Goal: Task Accomplishment & Management: Use online tool/utility

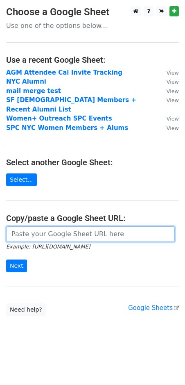
click at [84, 229] on input "url" at bounding box center [90, 234] width 169 height 16
paste input "[URL][DOMAIN_NAME]"
type input "[URL][DOMAIN_NAME]"
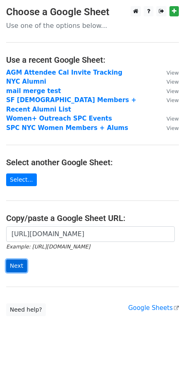
scroll to position [0, 0]
click at [16, 259] on input "Next" at bounding box center [16, 265] width 21 height 13
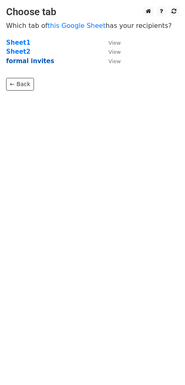
click at [34, 60] on strong "formal invites" at bounding box center [30, 60] width 48 height 7
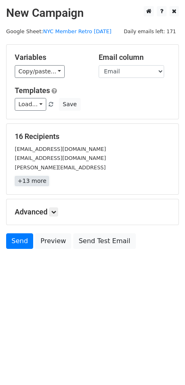
click at [32, 179] on link "+13 more" at bounding box center [32, 181] width 34 height 10
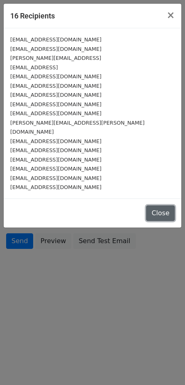
click at [161, 205] on button "Close" at bounding box center [160, 213] width 29 height 16
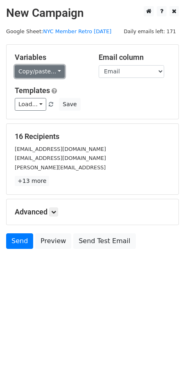
click at [50, 68] on link "Copy/paste..." at bounding box center [40, 71] width 50 height 13
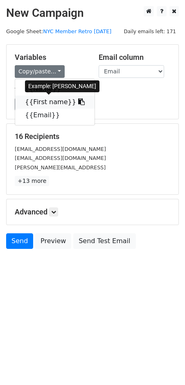
click at [54, 99] on link "{{First name}}" at bounding box center [54, 101] width 79 height 13
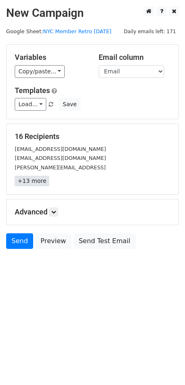
click at [39, 178] on link "+13 more" at bounding box center [32, 181] width 34 height 10
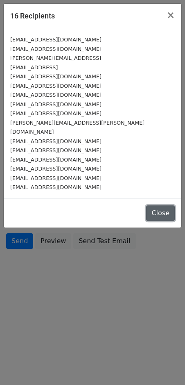
click at [156, 206] on button "Close" at bounding box center [160, 213] width 29 height 16
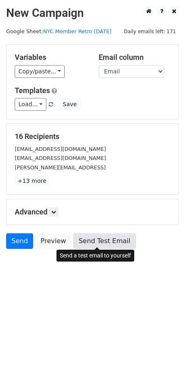
click at [93, 243] on link "Send Test Email" at bounding box center [104, 241] width 62 height 16
click at [107, 238] on link "Send Test Email" at bounding box center [104, 241] width 62 height 16
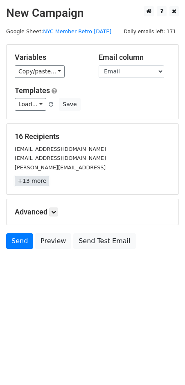
click at [32, 181] on link "+13 more" at bounding box center [32, 181] width 34 height 10
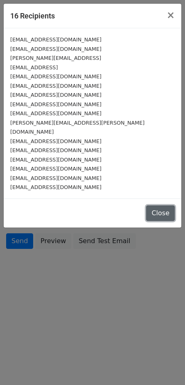
click at [163, 205] on button "Close" at bounding box center [160, 213] width 29 height 16
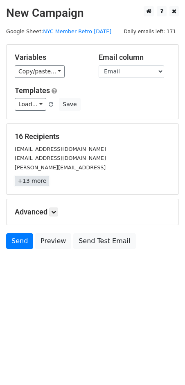
click at [35, 182] on link "+13 more" at bounding box center [32, 181] width 34 height 10
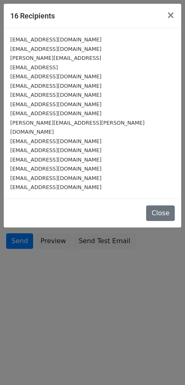
click at [147, 199] on div "Close" at bounding box center [93, 212] width 178 height 29
click at [159, 205] on button "Close" at bounding box center [160, 213] width 29 height 16
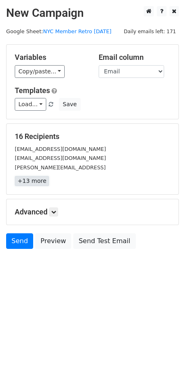
click at [31, 180] on link "+13 more" at bounding box center [32, 181] width 34 height 10
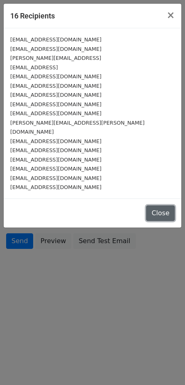
click at [166, 205] on button "Close" at bounding box center [160, 213] width 29 height 16
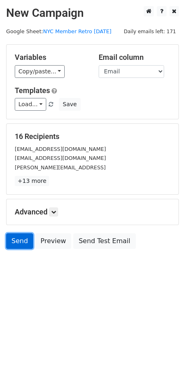
click at [16, 240] on link "Send" at bounding box center [19, 241] width 27 height 16
